Goal: Obtain resource: Download file/media

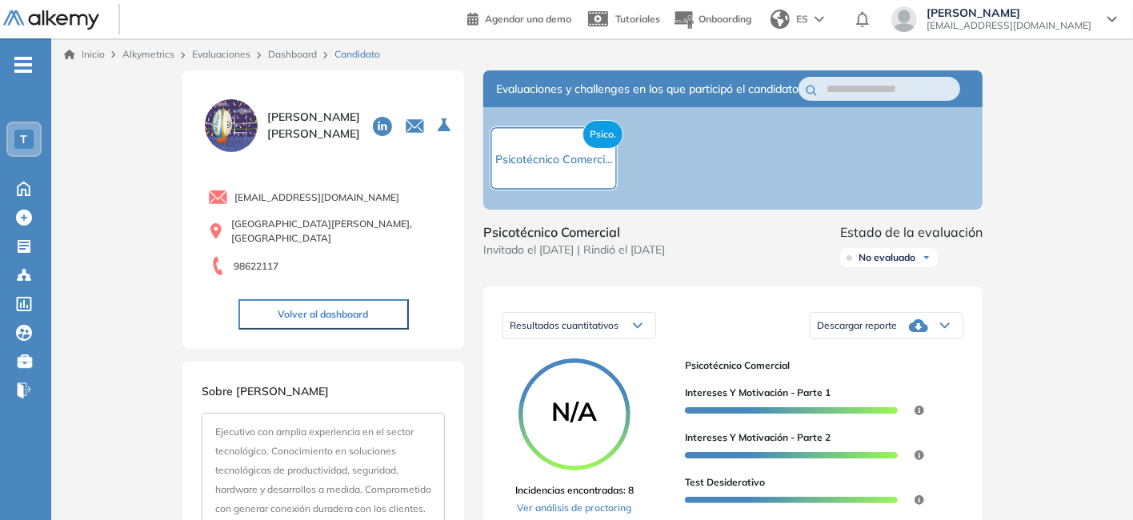
click at [872, 332] on span "Descargar reporte" at bounding box center [857, 325] width 80 height 13
click at [882, 356] on li "Descargar informe completo" at bounding box center [877, 348] width 118 height 16
click at [290, 56] on link "Dashboard" at bounding box center [292, 54] width 49 height 12
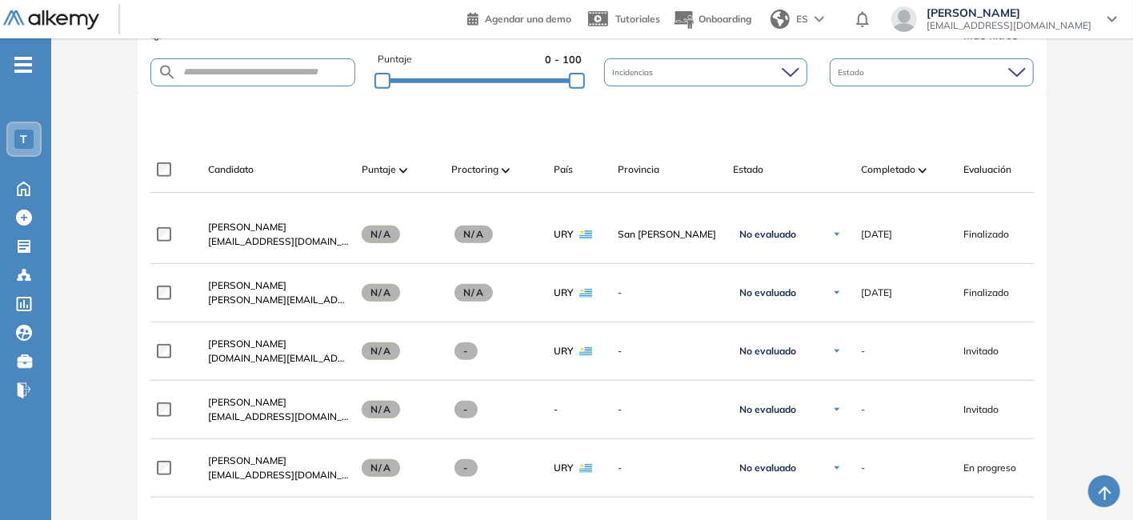
scroll to position [400, 0]
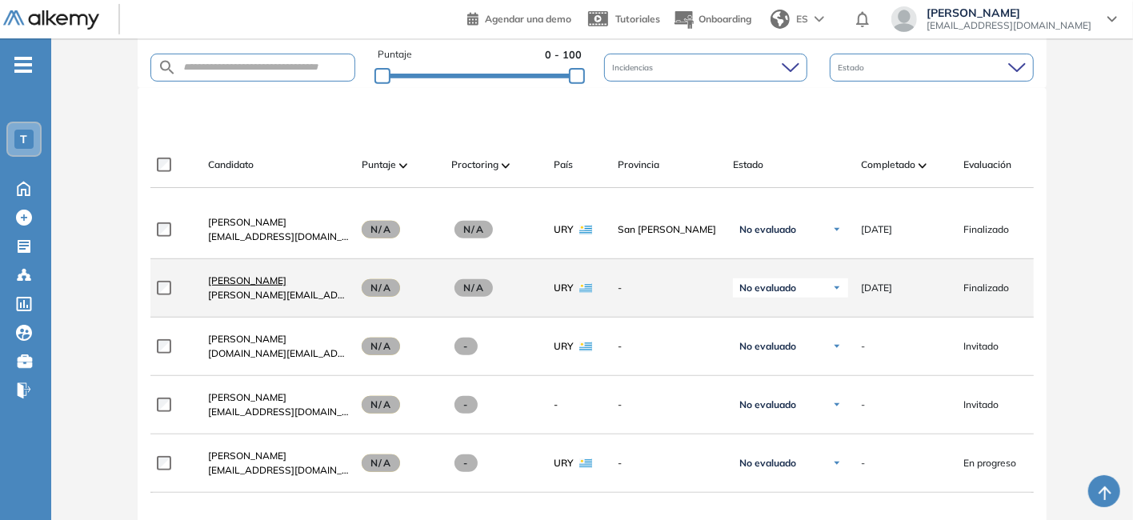
click at [272, 282] on span "Micaela Bentancor" at bounding box center [247, 280] width 78 height 12
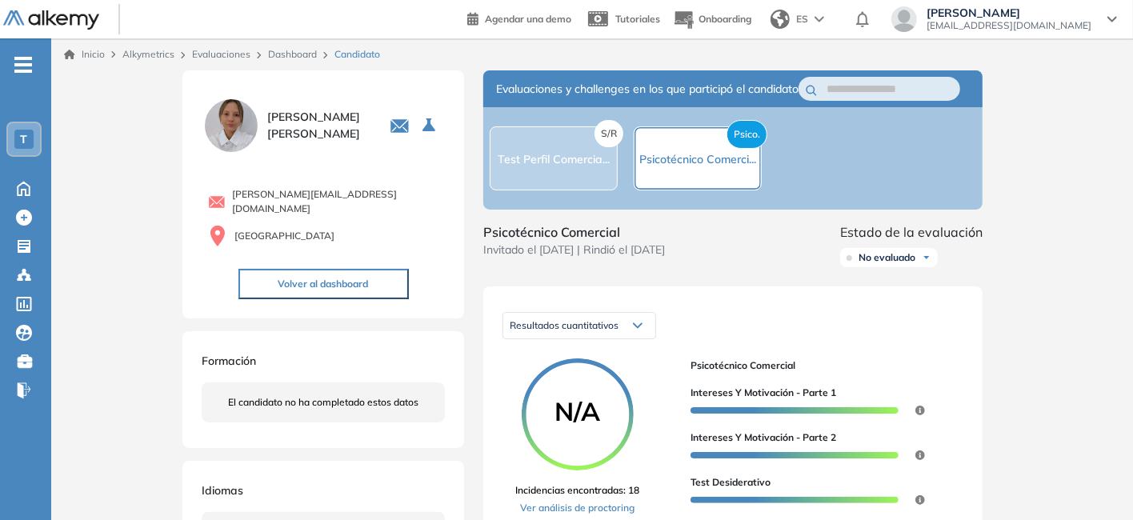
click at [254, 108] on img at bounding box center [231, 125] width 59 height 59
click at [217, 58] on link "Evaluaciones" at bounding box center [221, 54] width 58 height 12
